Goal: Entertainment & Leisure: Consume media (video, audio)

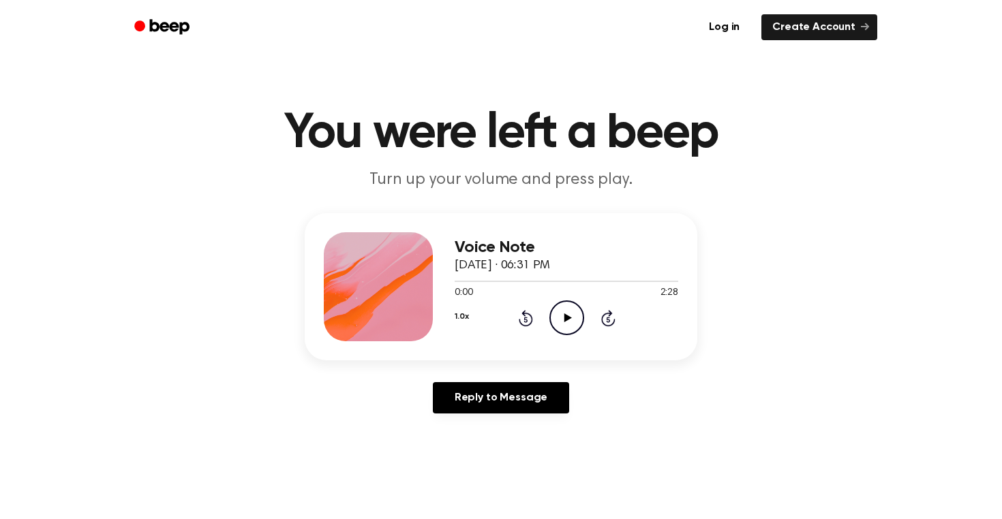
click at [574, 317] on icon "Play Audio" at bounding box center [566, 318] width 35 height 35
click at [575, 320] on icon "Pause Audio" at bounding box center [566, 318] width 35 height 35
click at [575, 320] on icon "Play Audio" at bounding box center [566, 318] width 35 height 35
click at [558, 318] on icon "Pause Audio" at bounding box center [566, 318] width 35 height 35
click at [558, 318] on icon "Play Audio" at bounding box center [566, 318] width 35 height 35
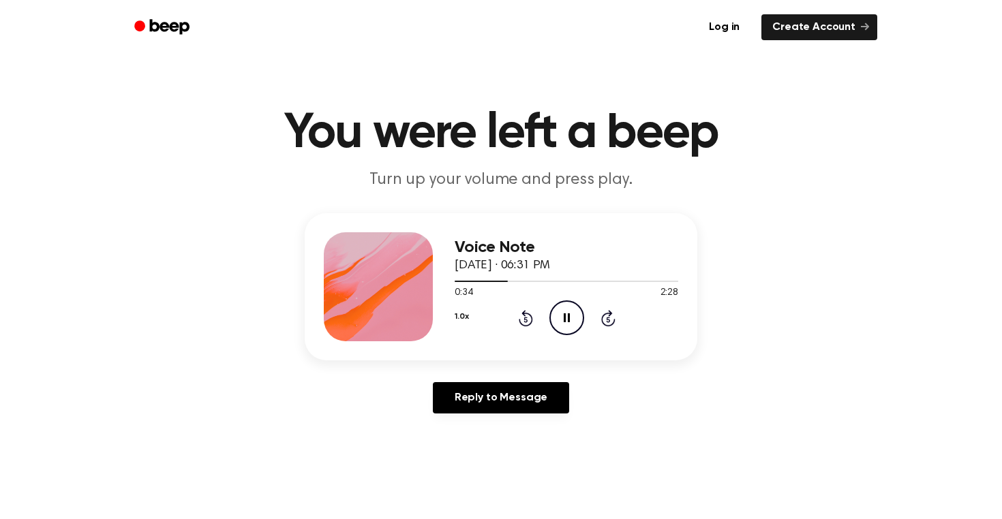
click at [558, 318] on icon "Pause Audio" at bounding box center [566, 318] width 35 height 35
click at [558, 318] on icon "Play Audio" at bounding box center [566, 318] width 35 height 35
click at [561, 319] on icon "Pause Audio" at bounding box center [566, 318] width 35 height 35
click at [557, 316] on icon "Play Audio" at bounding box center [566, 318] width 35 height 35
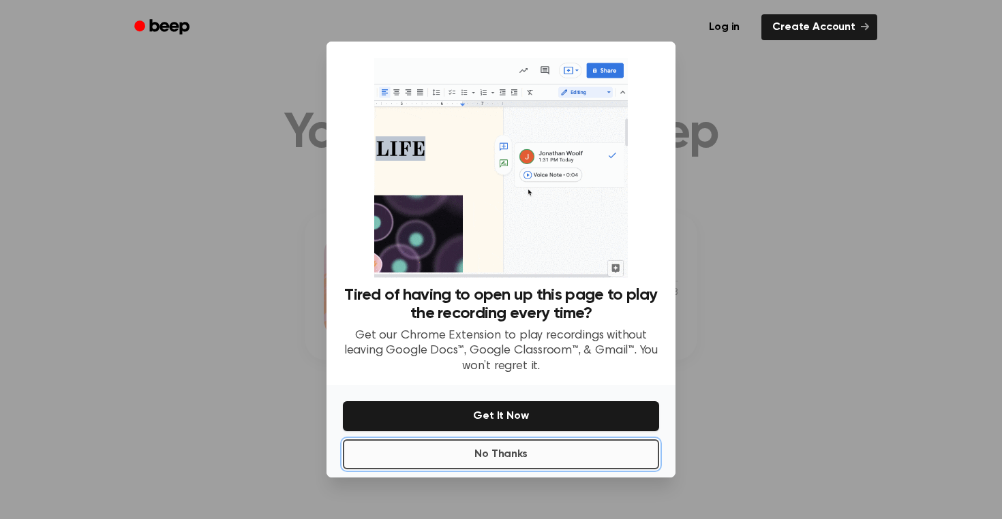
click at [554, 457] on button "No Thanks" at bounding box center [501, 455] width 316 height 30
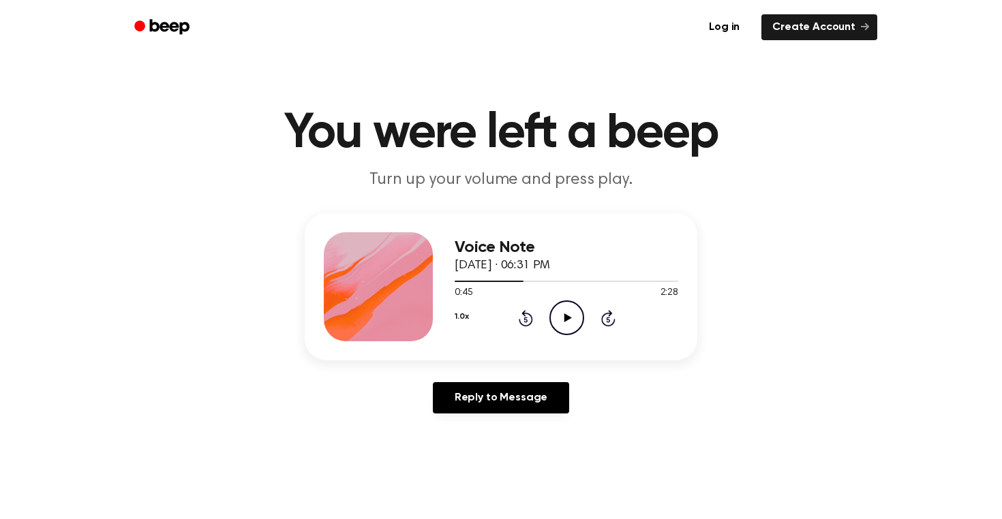
click at [565, 301] on icon "Play Audio" at bounding box center [566, 318] width 35 height 35
click at [565, 302] on icon "Pause Audio" at bounding box center [566, 318] width 35 height 35
click at [565, 302] on icon "Play Audio" at bounding box center [566, 318] width 35 height 35
